Goal: Task Accomplishment & Management: Use online tool/utility

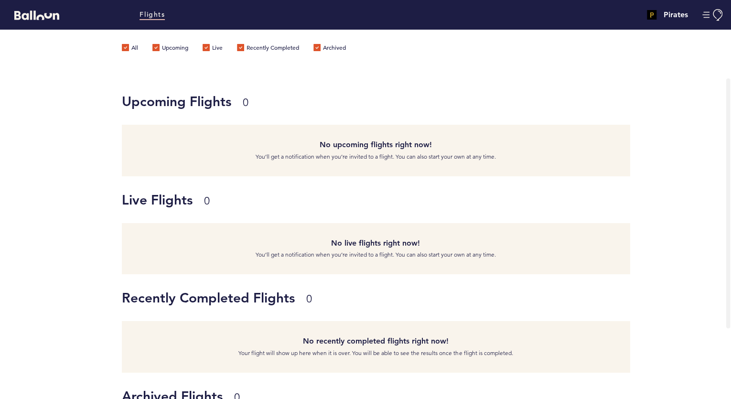
click at [45, 15] on icon "Balloon" at bounding box center [36, 15] width 45 height 9
click at [679, 15] on h4 "Pirates" at bounding box center [676, 14] width 24 height 11
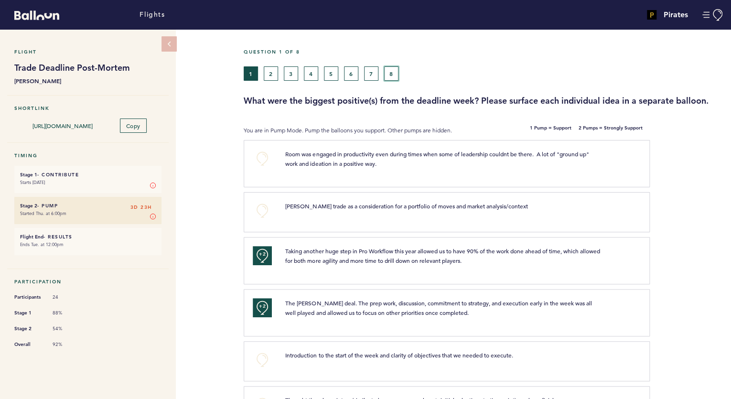
click at [391, 68] on button "8" at bounding box center [391, 73] width 14 height 14
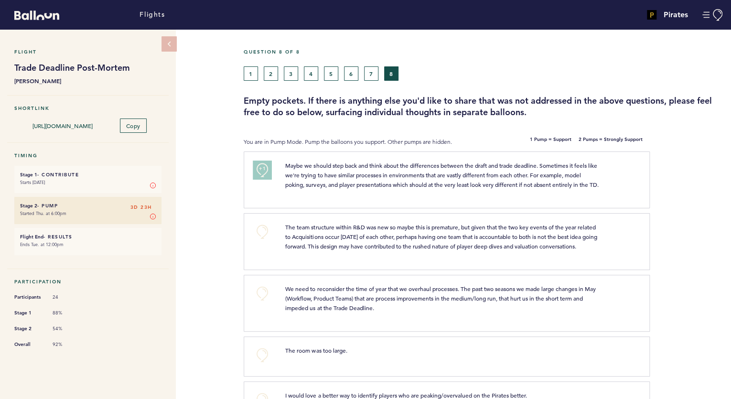
click at [309, 61] on div "Question 8 of 8" at bounding box center [483, 58] width 494 height 18
click at [309, 73] on button "4" at bounding box center [311, 73] width 14 height 14
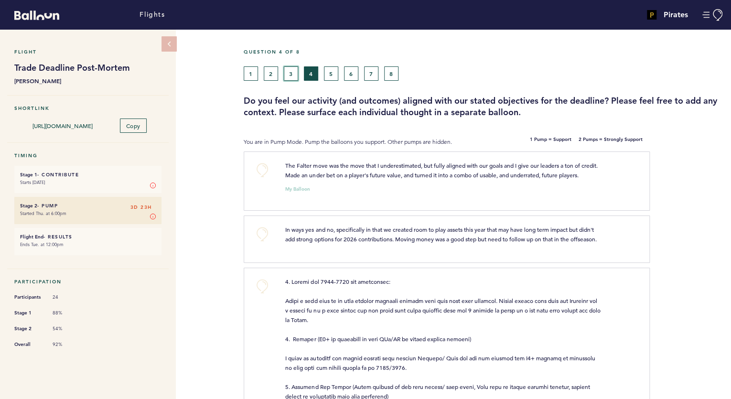
click at [290, 77] on button "3" at bounding box center [291, 73] width 14 height 14
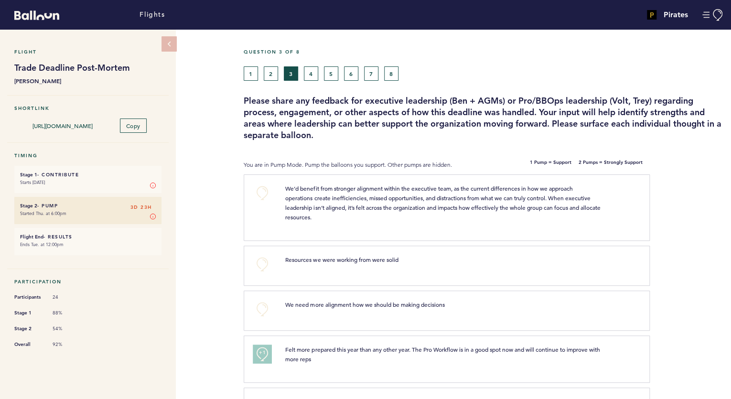
click at [394, 60] on div "Question 3 of 8" at bounding box center [483, 58] width 494 height 18
click at [392, 69] on button "8" at bounding box center [391, 73] width 14 height 14
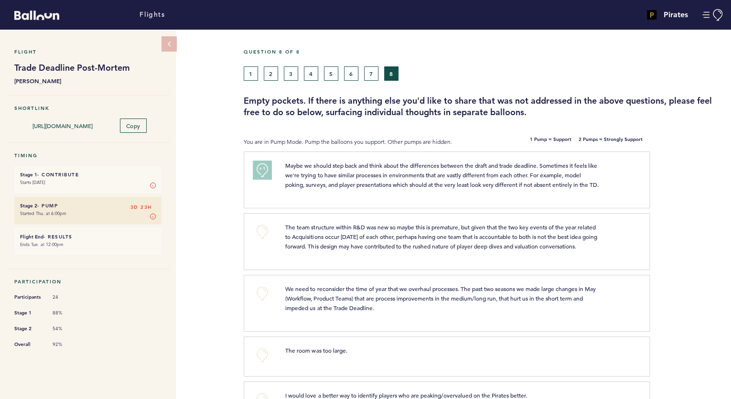
click at [364, 58] on div "Question 8 of 8" at bounding box center [483, 58] width 494 height 18
click at [367, 77] on button "7" at bounding box center [371, 73] width 14 height 14
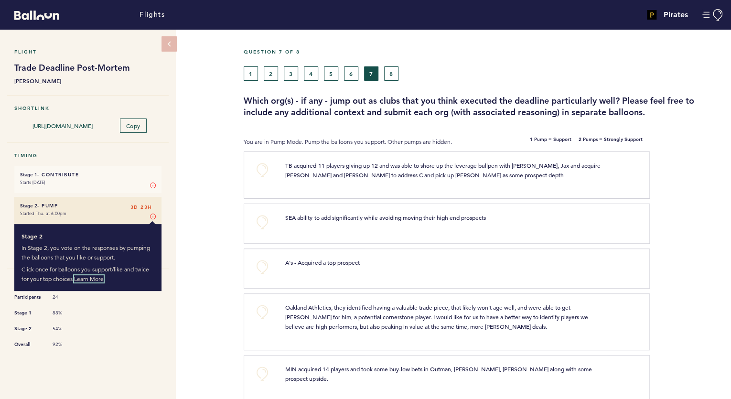
click at [98, 275] on link "Learn More" at bounding box center [89, 278] width 30 height 7
